Goal: Navigation & Orientation: Find specific page/section

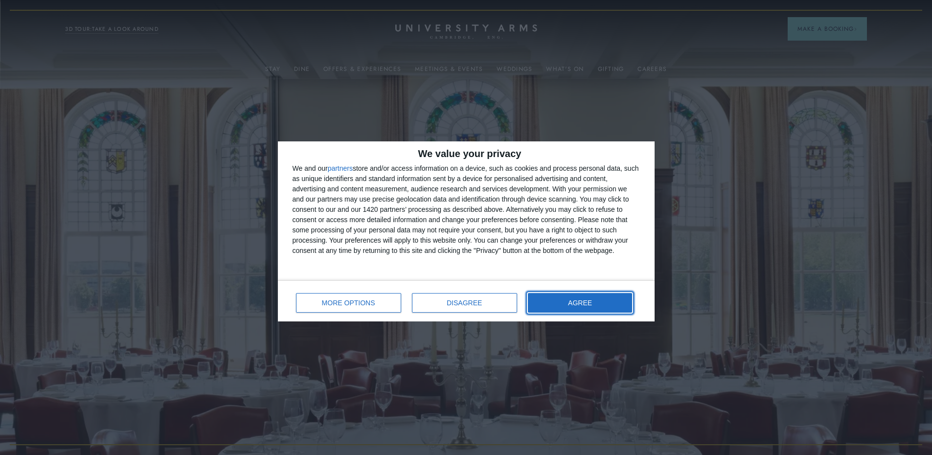
click at [562, 299] on button "AGREE" at bounding box center [580, 303] width 105 height 20
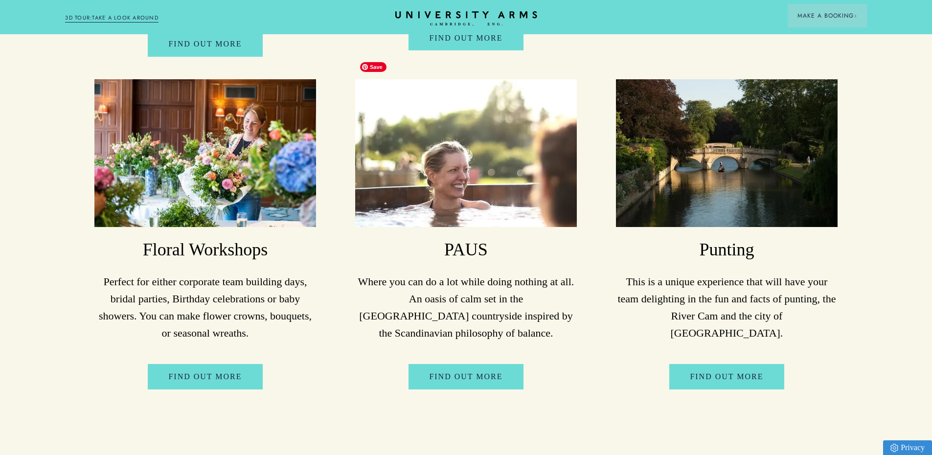
scroll to position [3671, 0]
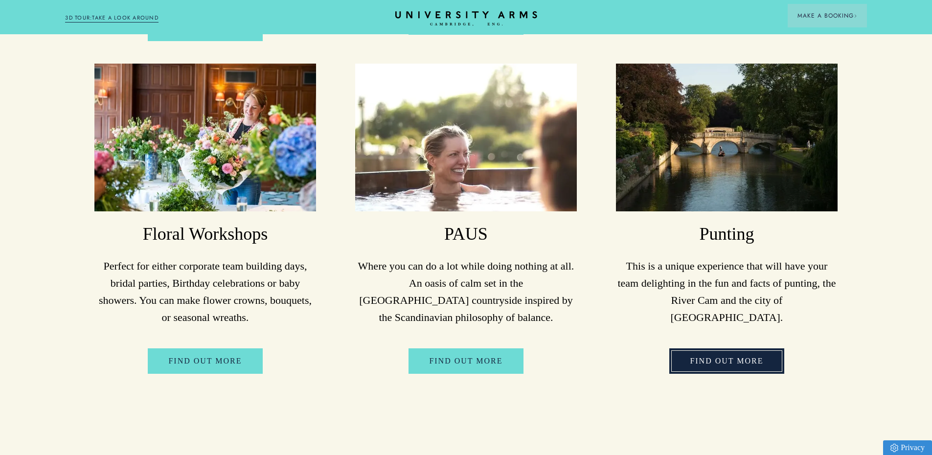
click at [727, 349] on link "FIND OUT MORE" at bounding box center [727, 361] width 115 height 25
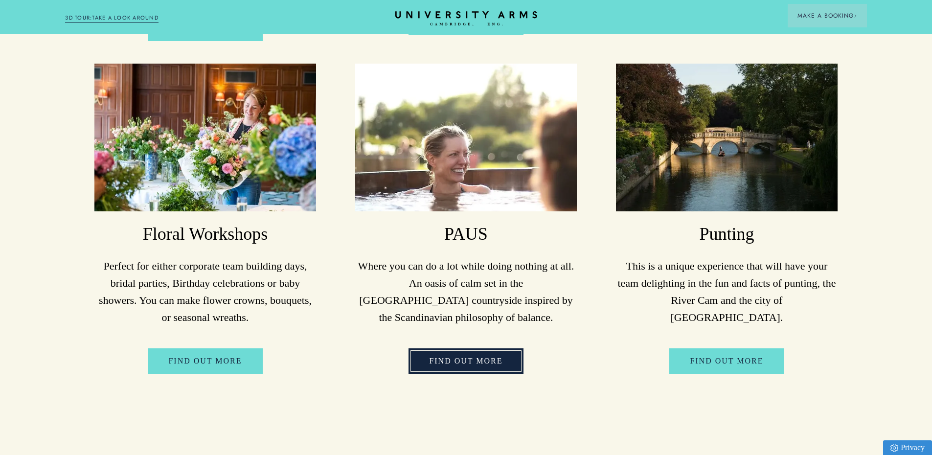
click at [452, 349] on link "FIND OUT MORE" at bounding box center [466, 361] width 115 height 25
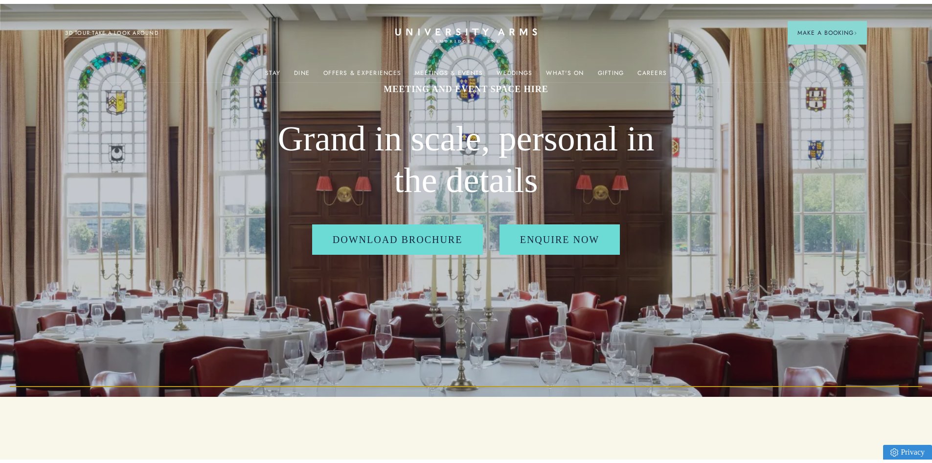
scroll to position [0, 0]
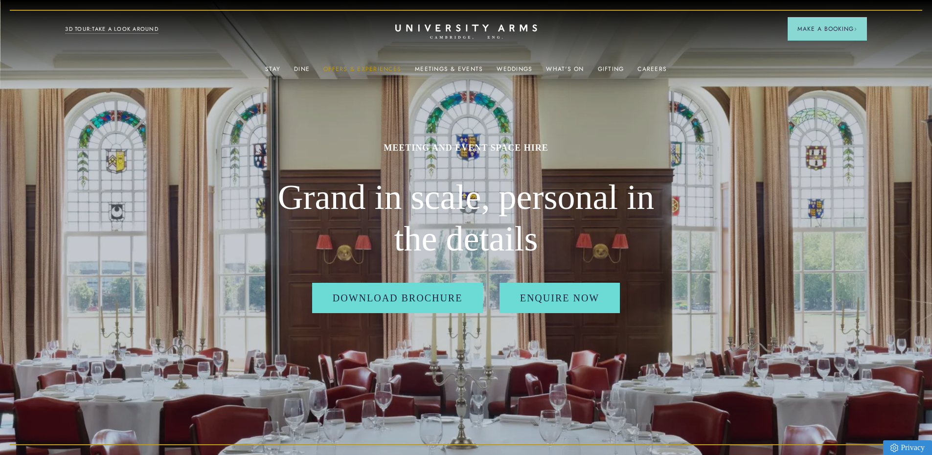
click at [367, 67] on link "Offers & Experiences" at bounding box center [363, 72] width 78 height 13
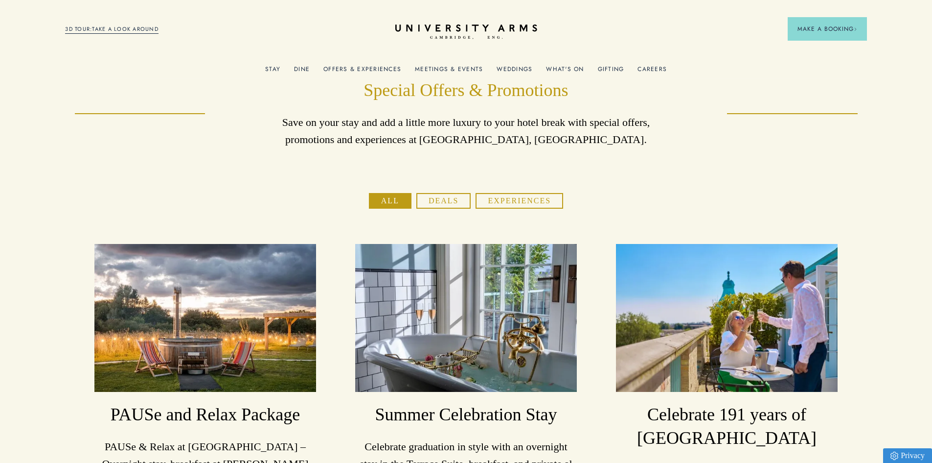
click at [564, 69] on link "What's On" at bounding box center [565, 72] width 38 height 13
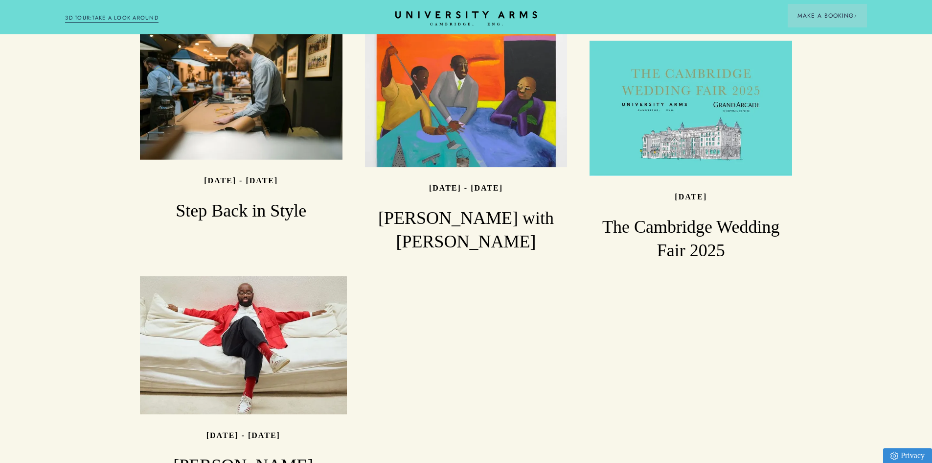
scroll to position [1126, 0]
